Goal: Check status: Check status

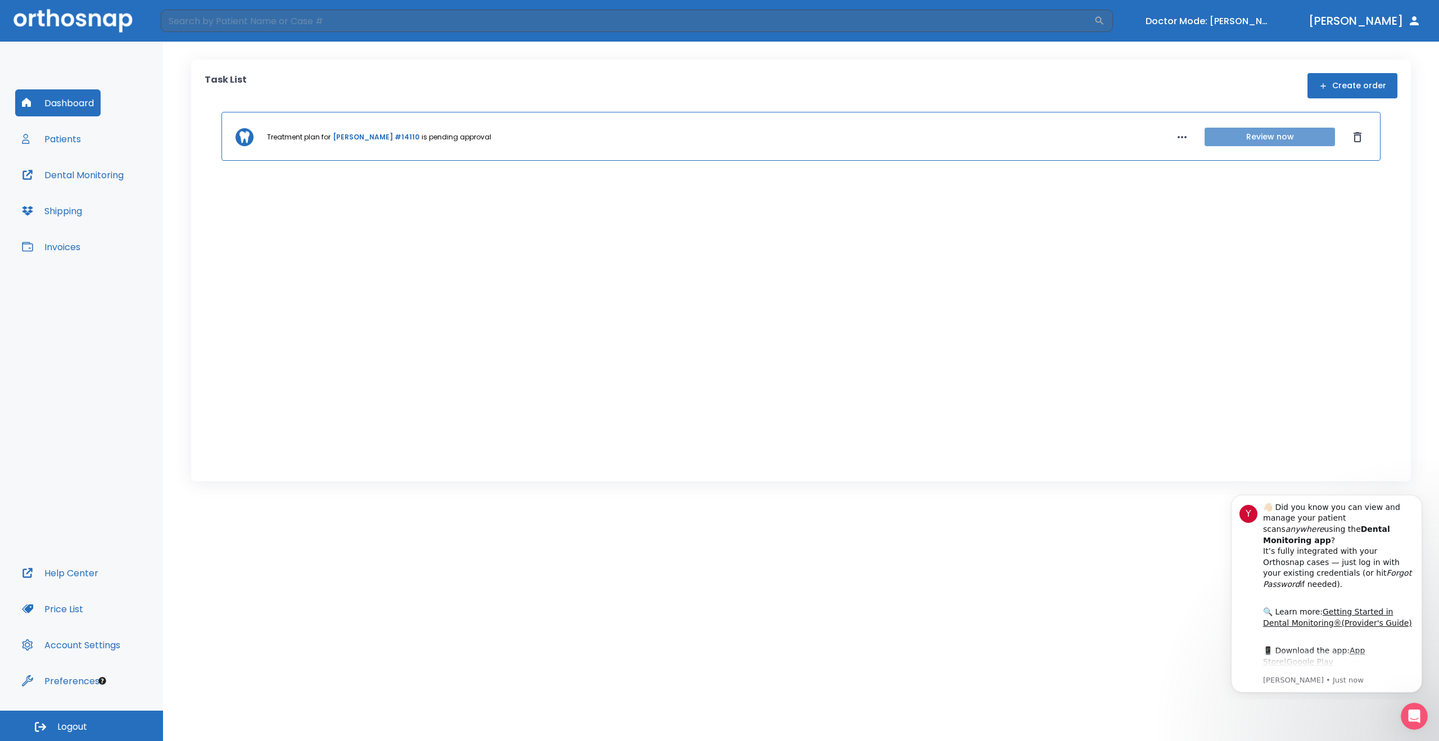
click at [1259, 135] on button "Review now" at bounding box center [1270, 137] width 130 height 19
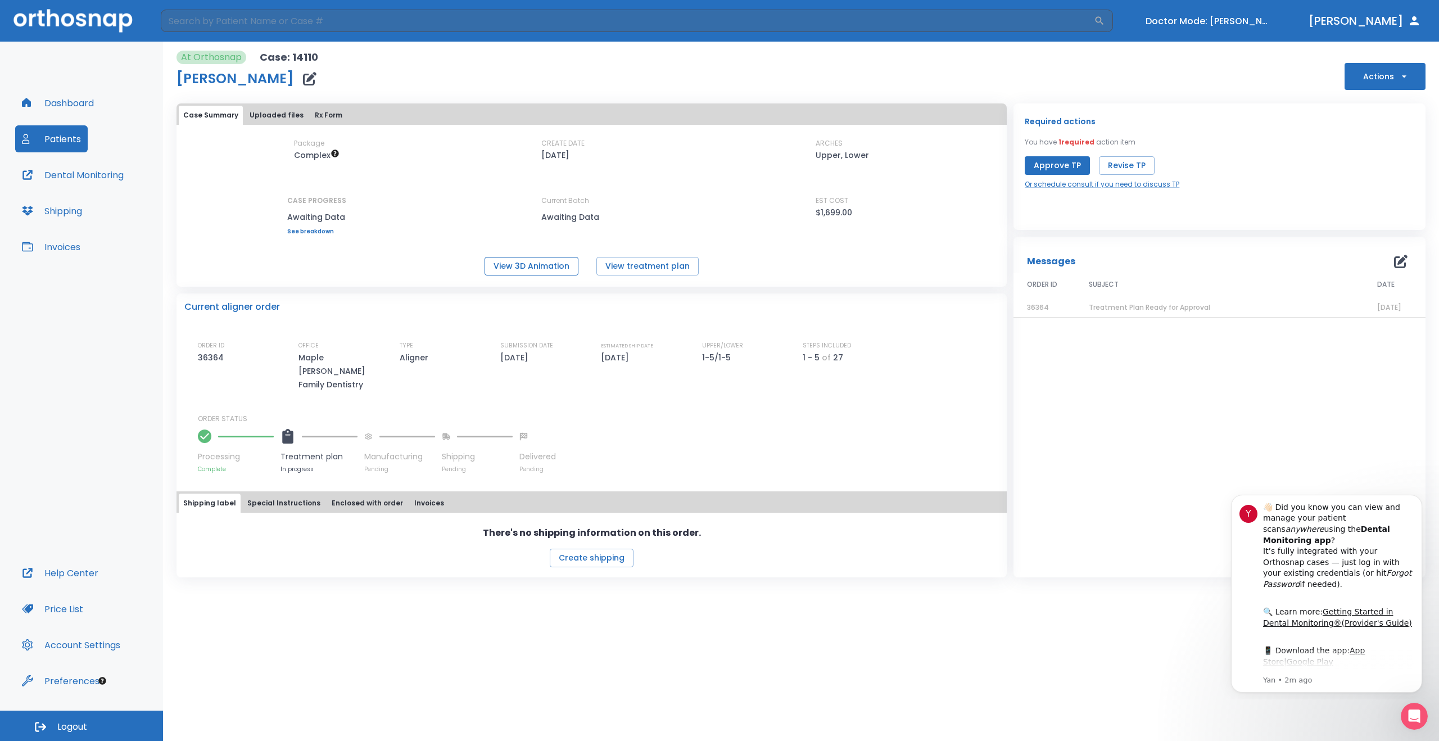
click at [538, 266] on button "View 3D Animation" at bounding box center [532, 266] width 94 height 19
click at [651, 268] on button "View treatment plan" at bounding box center [647, 266] width 102 height 19
click at [1382, 21] on button "[PERSON_NAME]" at bounding box center [1364, 21] width 121 height 20
click at [1234, 24] on button "Turn off Doctor mode" at bounding box center [1208, 21] width 135 height 19
drag, startPoint x: 220, startPoint y: 75, endPoint x: 258, endPoint y: 79, distance: 37.8
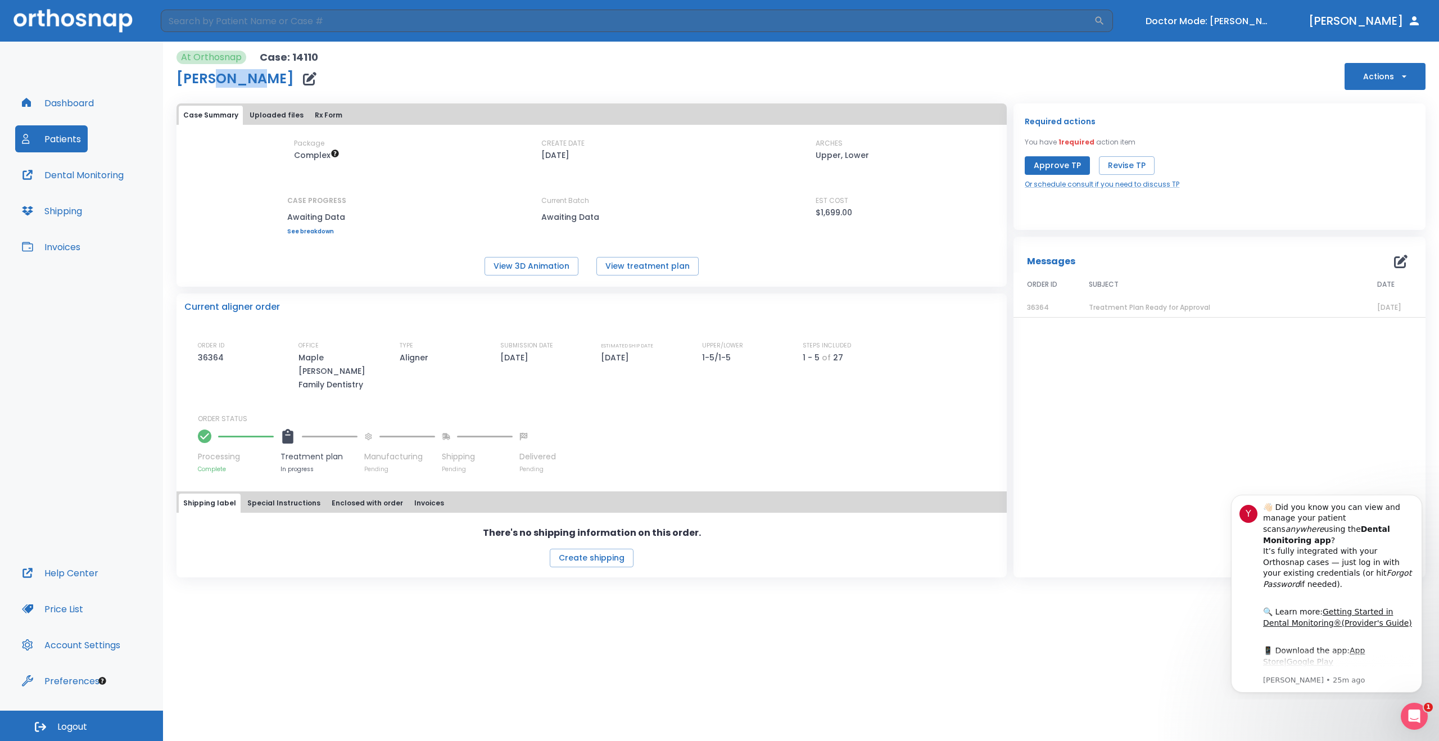
click at [258, 79] on h1 "[PERSON_NAME]" at bounding box center [235, 78] width 117 height 13
copy h1 "Rudin"
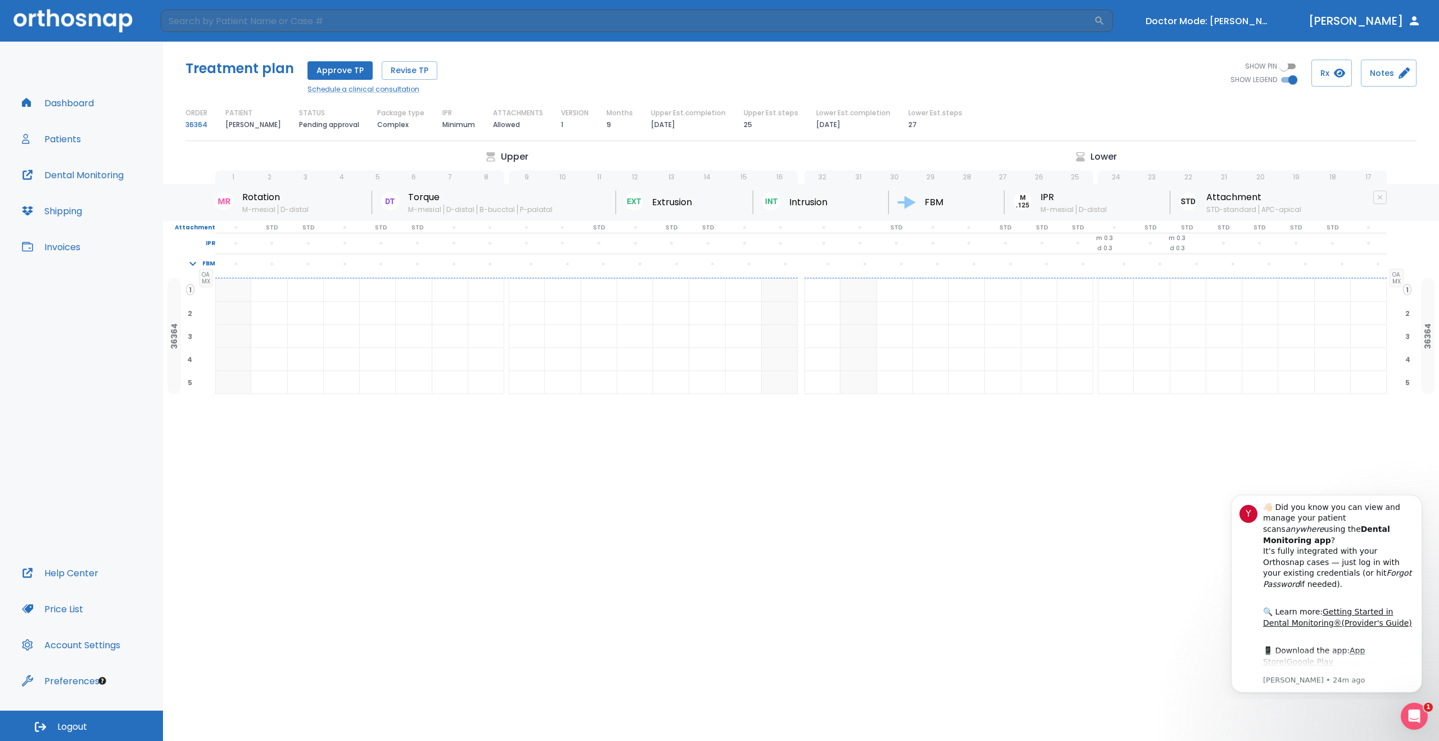
click at [1406, 20] on button "[PERSON_NAME]" at bounding box center [1364, 21] width 121 height 20
click at [1262, 20] on button "Turn off Doctor mode" at bounding box center [1208, 21] width 135 height 19
